Goal: Transaction & Acquisition: Subscribe to service/newsletter

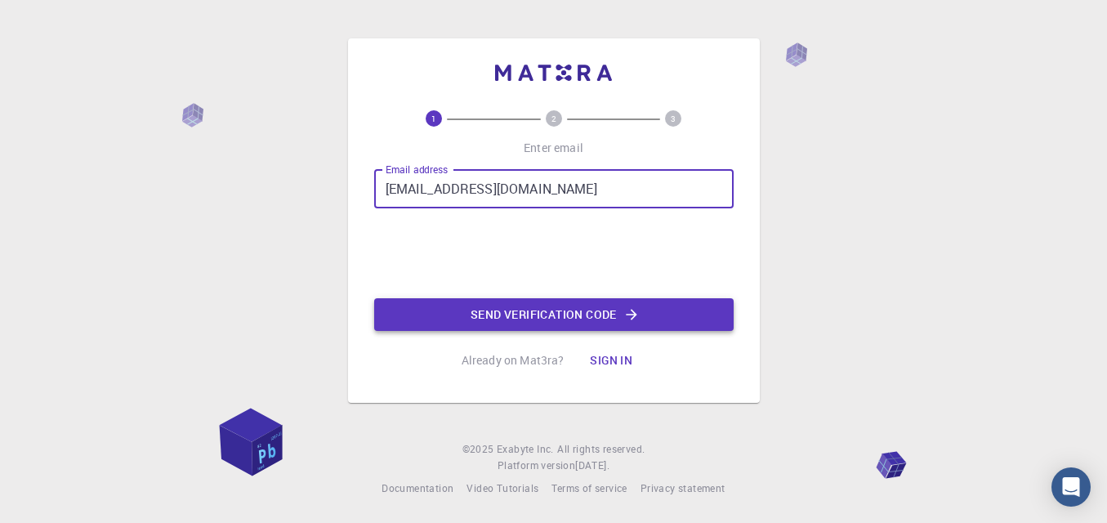
click at [504, 310] on button "Send verification code" at bounding box center [553, 314] width 359 height 33
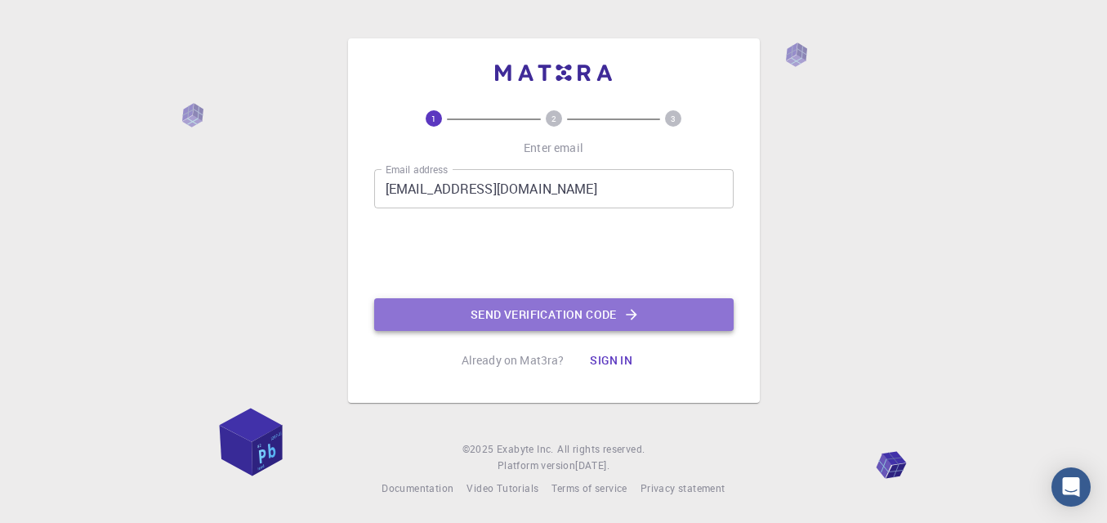
click at [485, 323] on button "Send verification code" at bounding box center [553, 314] width 359 height 33
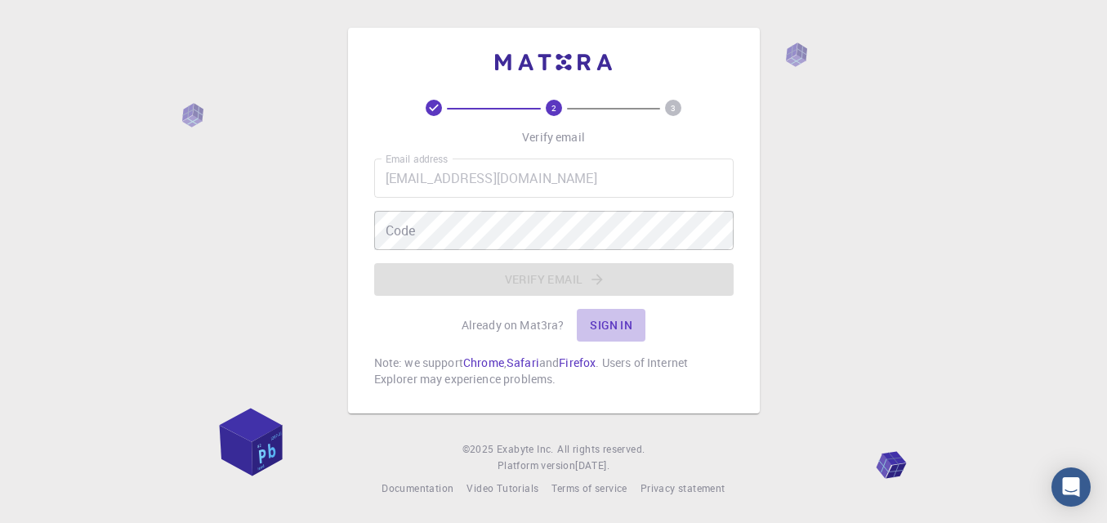
click at [611, 327] on button "Sign in" at bounding box center [611, 325] width 69 height 33
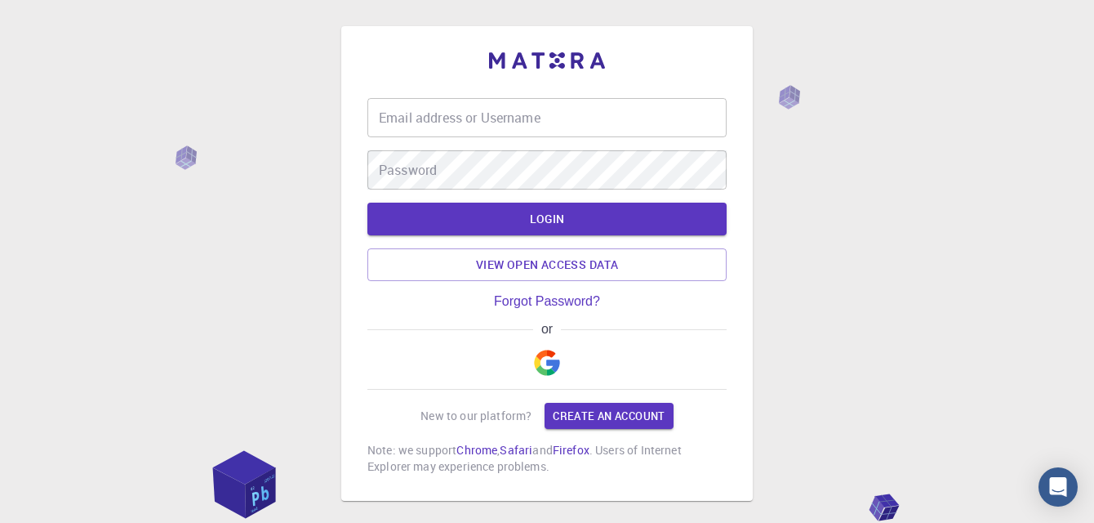
click at [552, 107] on input "Email address or Username" at bounding box center [547, 117] width 359 height 39
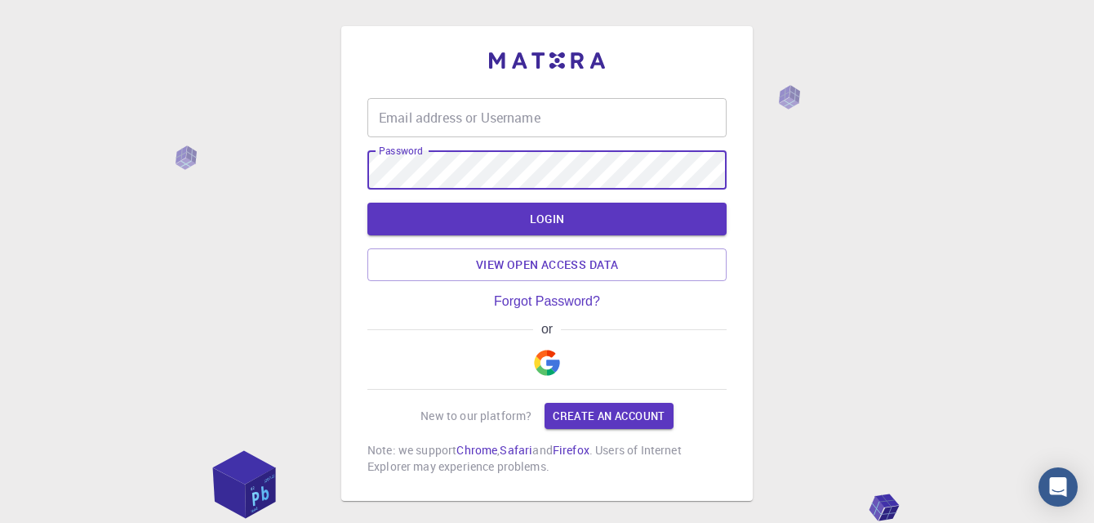
click at [450, 137] on div "Email address or Username Email address or Username Password Password" at bounding box center [547, 143] width 359 height 91
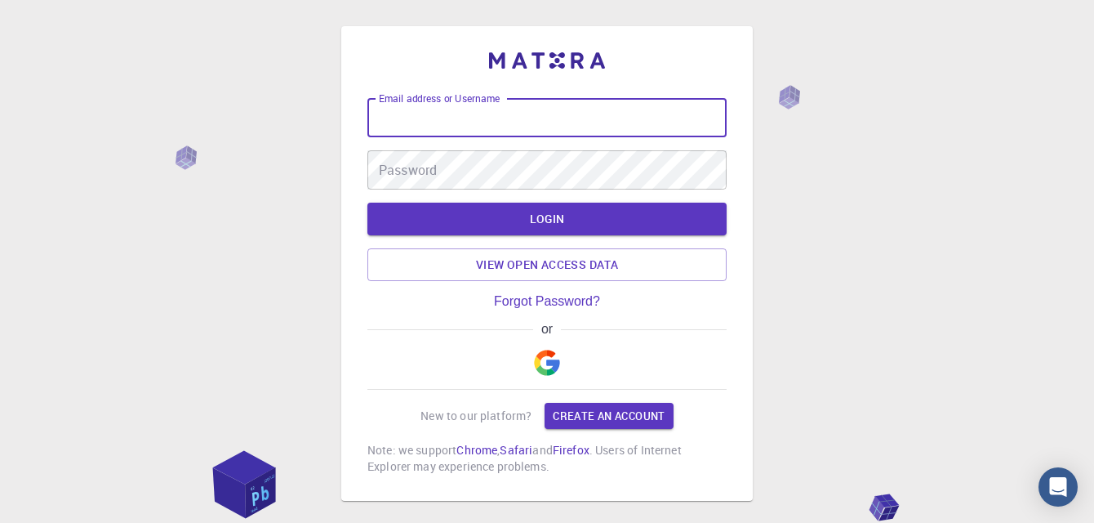
click at [450, 115] on input "Email address or Username" at bounding box center [547, 117] width 359 height 39
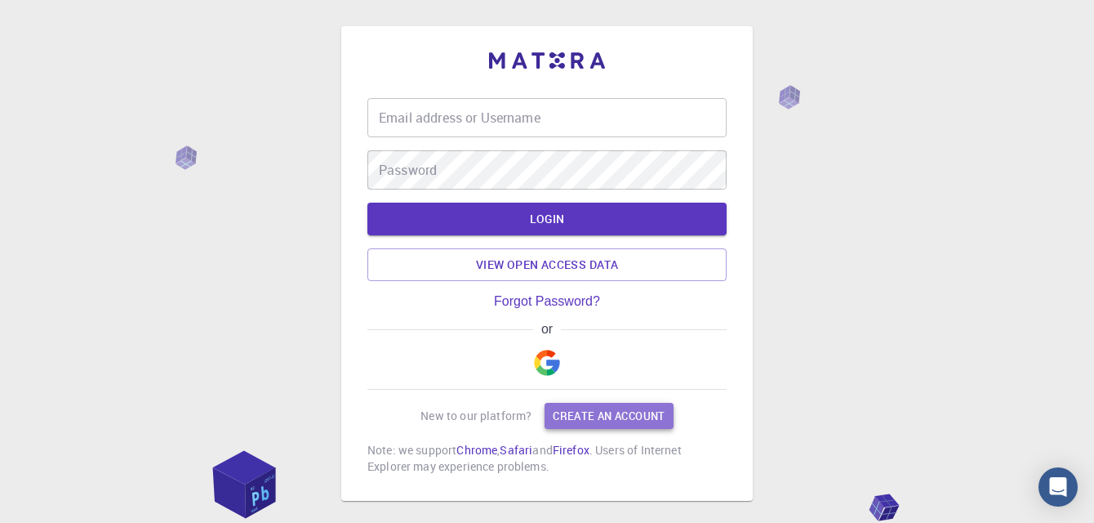
click at [572, 425] on link "Create an account" at bounding box center [609, 416] width 128 height 26
